Goal: Task Accomplishment & Management: Manage account settings

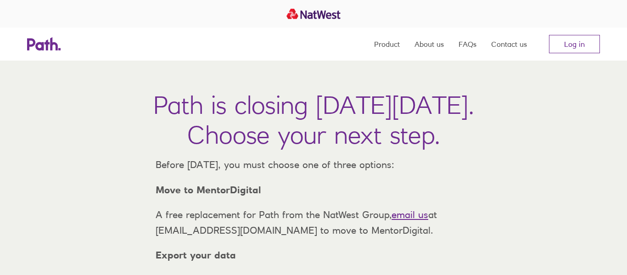
click at [577, 44] on link "Log in" at bounding box center [574, 44] width 51 height 18
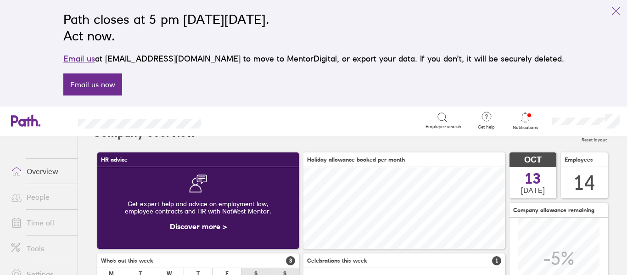
scroll to position [17, 0]
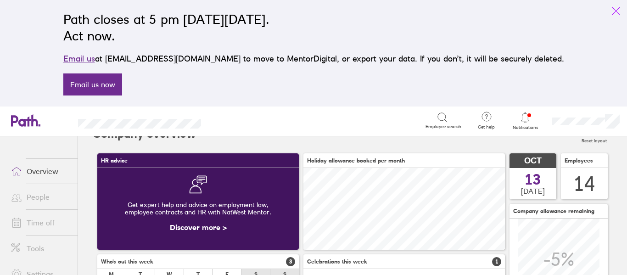
click at [614, 14] on icon "link" at bounding box center [615, 11] width 11 height 11
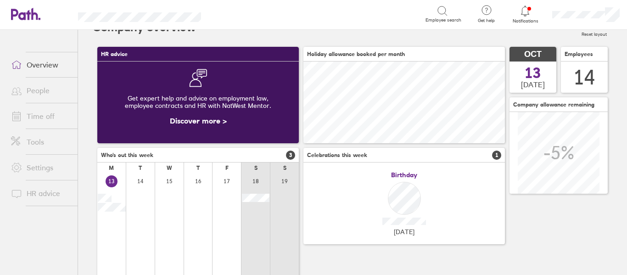
click at [521, 14] on icon at bounding box center [524, 11] width 11 height 11
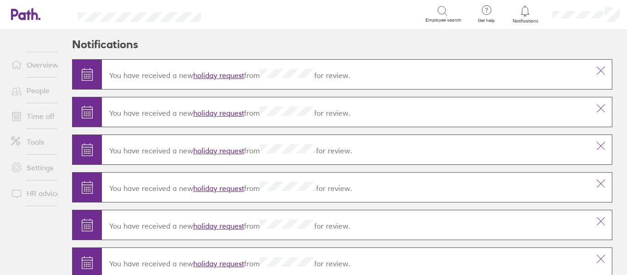
click at [226, 113] on link "holiday request" at bounding box center [218, 112] width 51 height 9
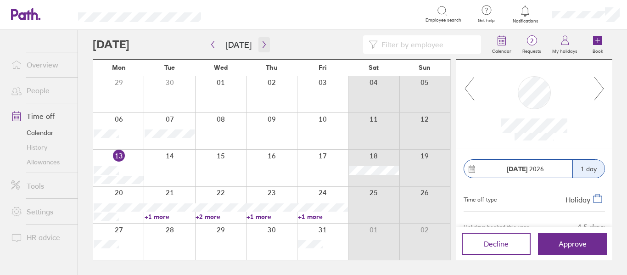
click at [262, 43] on icon "button" at bounding box center [264, 44] width 7 height 7
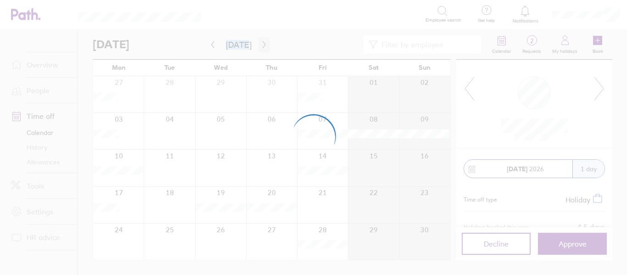
click at [262, 43] on div at bounding box center [313, 137] width 627 height 275
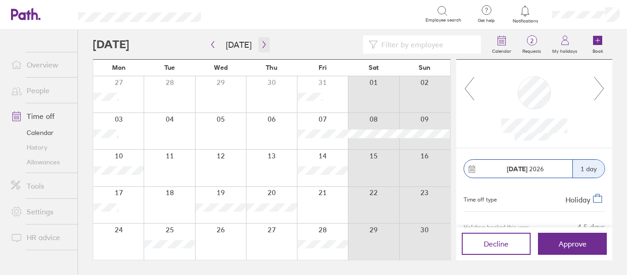
click at [262, 46] on icon "button" at bounding box center [263, 44] width 3 height 7
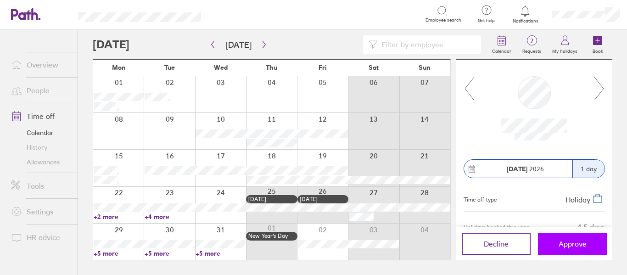
click at [563, 245] on span "Approve" at bounding box center [572, 244] width 28 height 8
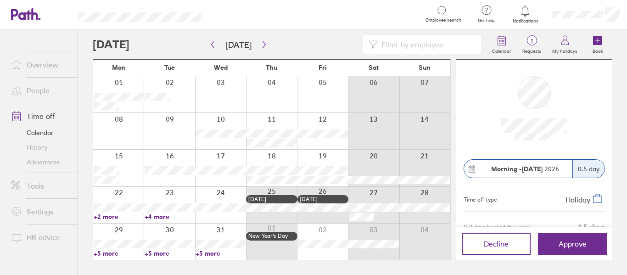
scroll to position [79, 0]
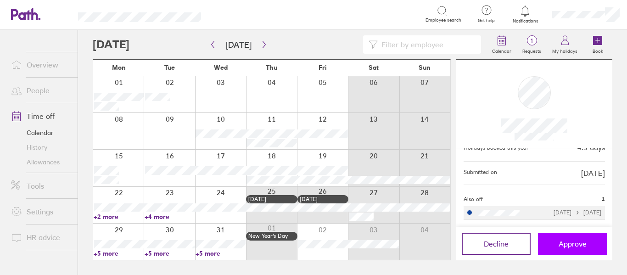
click at [562, 244] on span "Approve" at bounding box center [572, 244] width 28 height 8
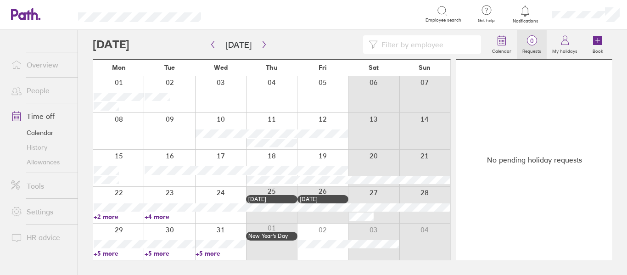
click at [530, 46] on label "Requests" at bounding box center [532, 50] width 30 height 8
click at [529, 41] on span "0" at bounding box center [532, 40] width 30 height 7
click at [248, 45] on button "Today" at bounding box center [238, 44] width 40 height 15
